Goal: Complete application form

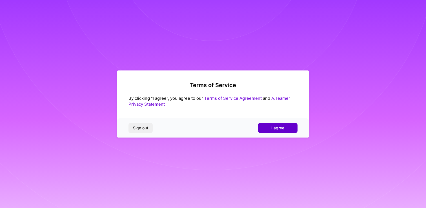
click at [263, 127] on button "I agree" at bounding box center [277, 128] width 39 height 10
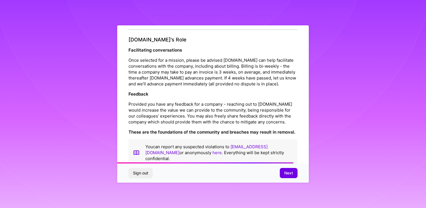
scroll to position [618, 0]
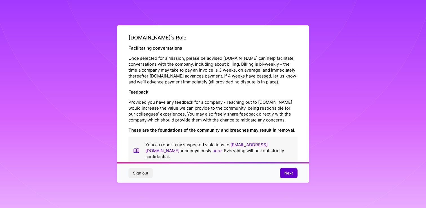
click at [292, 173] on span "Next" at bounding box center [288, 173] width 9 height 6
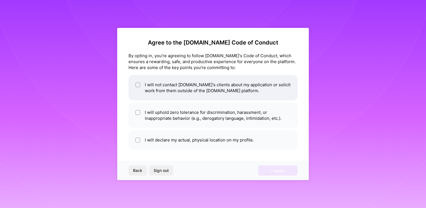
click at [191, 86] on li "I will not contact [DOMAIN_NAME]'s clients about my application or solicit work…" at bounding box center [212, 87] width 169 height 25
checkbox input "true"
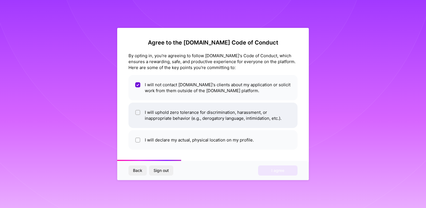
click at [186, 120] on li "I will uphold zero tolerance for discrimination, harassment, or inappropriate b…" at bounding box center [212, 115] width 169 height 25
checkbox input "true"
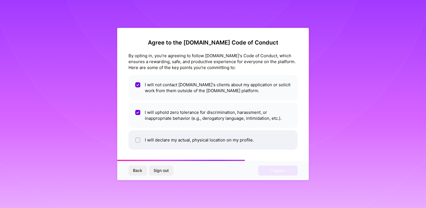
click at [185, 142] on li "I will declare my actual, physical location on my profile." at bounding box center [212, 139] width 169 height 19
checkbox input "true"
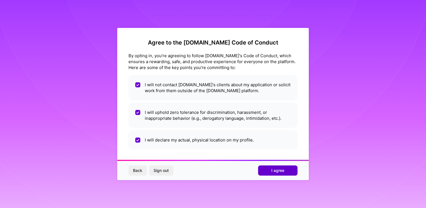
click at [269, 173] on button "I agree" at bounding box center [277, 170] width 39 height 10
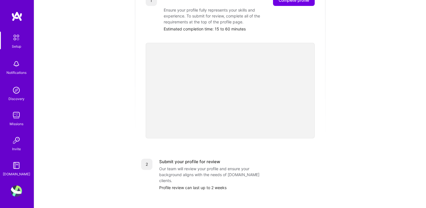
scroll to position [78, 0]
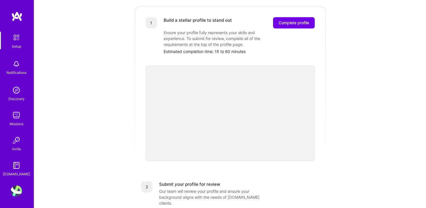
click at [19, 92] on img at bounding box center [16, 89] width 11 height 11
